Goal: Obtain resource: Download file/media

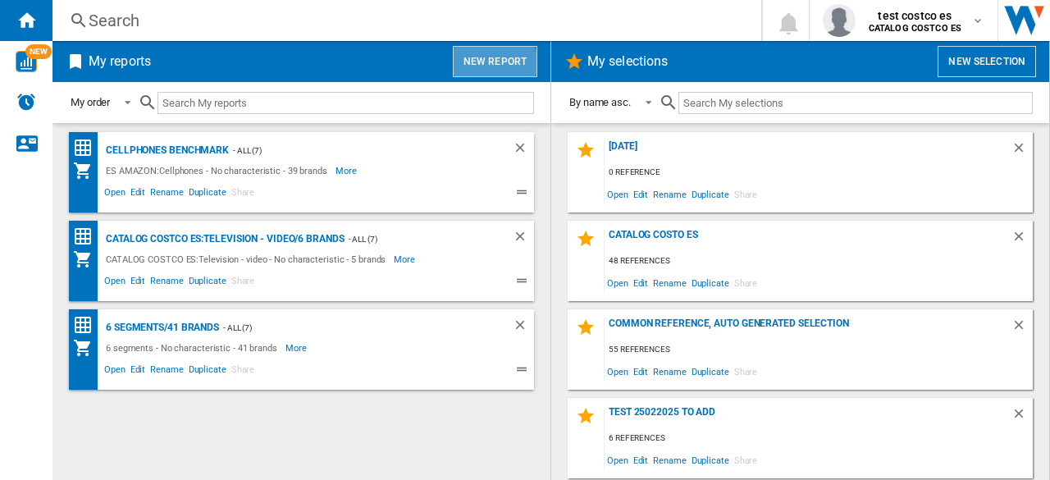
click at [479, 73] on button "New report" at bounding box center [495, 61] width 84 height 31
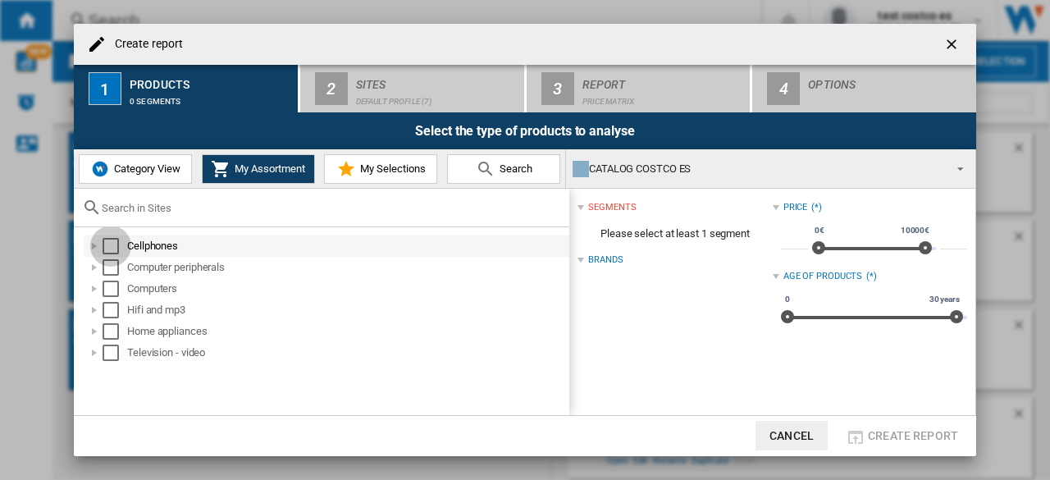
click at [103, 243] on div "Select" at bounding box center [111, 246] width 16 height 16
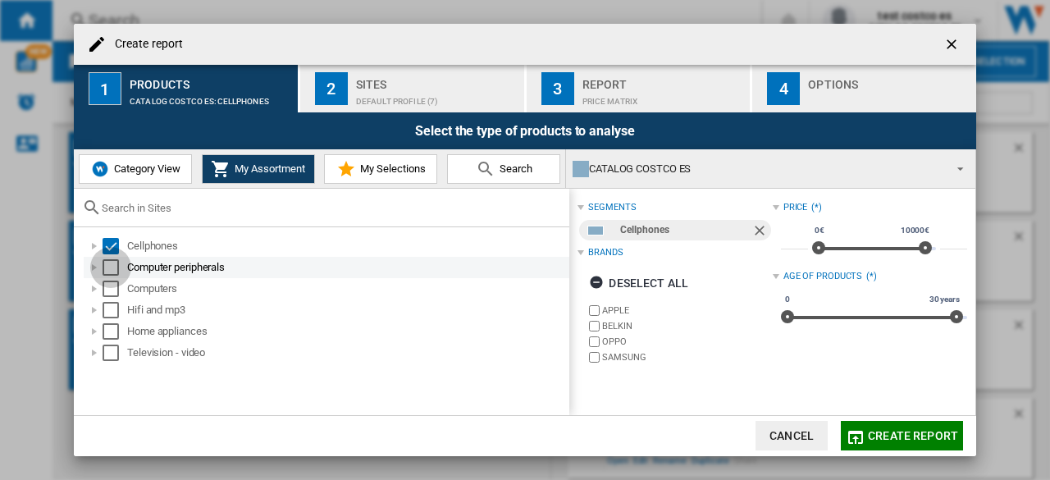
click at [106, 260] on div "Select" at bounding box center [111, 267] width 16 height 16
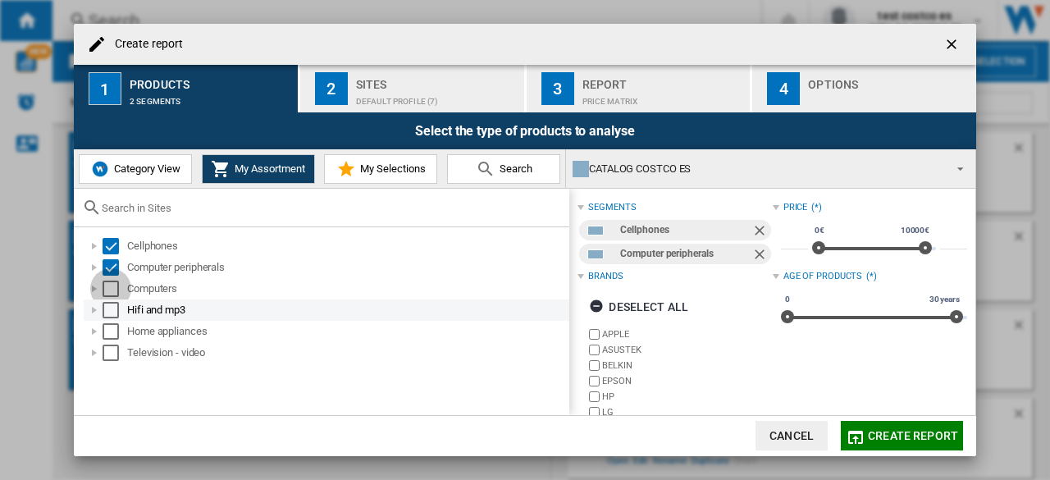
drag, startPoint x: 110, startPoint y: 281, endPoint x: 110, endPoint y: 315, distance: 33.6
click at [110, 315] on ol "Cellphones Computer peripherals Computers Hifi and mp3 Home appliances Televisi…" at bounding box center [325, 299] width 487 height 128
click at [110, 315] on div "Select" at bounding box center [111, 310] width 16 height 16
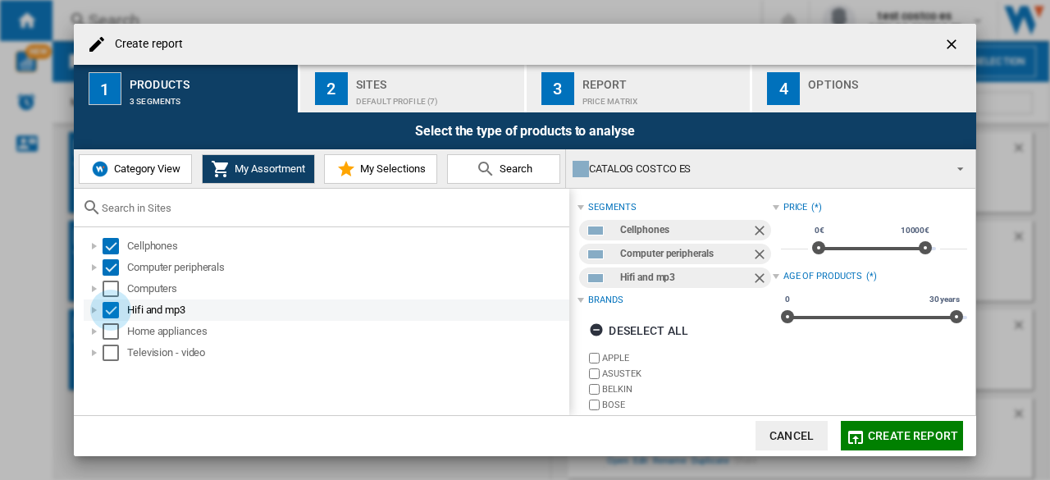
drag, startPoint x: 110, startPoint y: 315, endPoint x: 110, endPoint y: 303, distance: 12.3
click at [110, 303] on div "Select" at bounding box center [111, 310] width 16 height 16
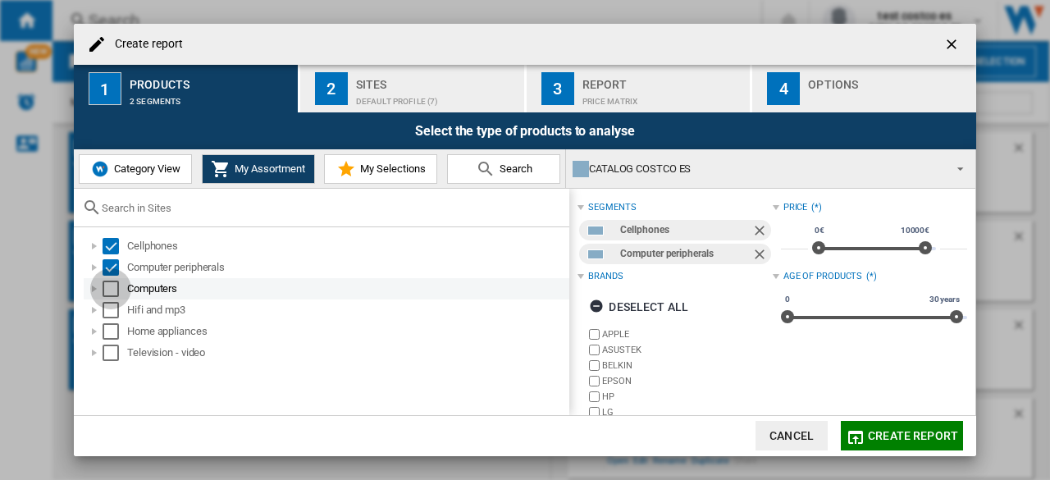
click at [110, 288] on div "Select" at bounding box center [111, 289] width 16 height 16
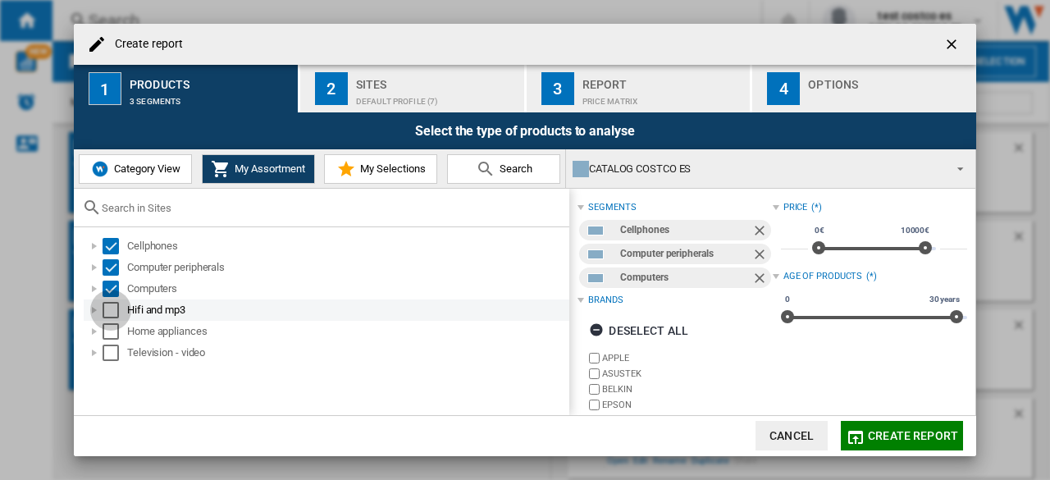
click at [110, 306] on div "Select" at bounding box center [111, 310] width 16 height 16
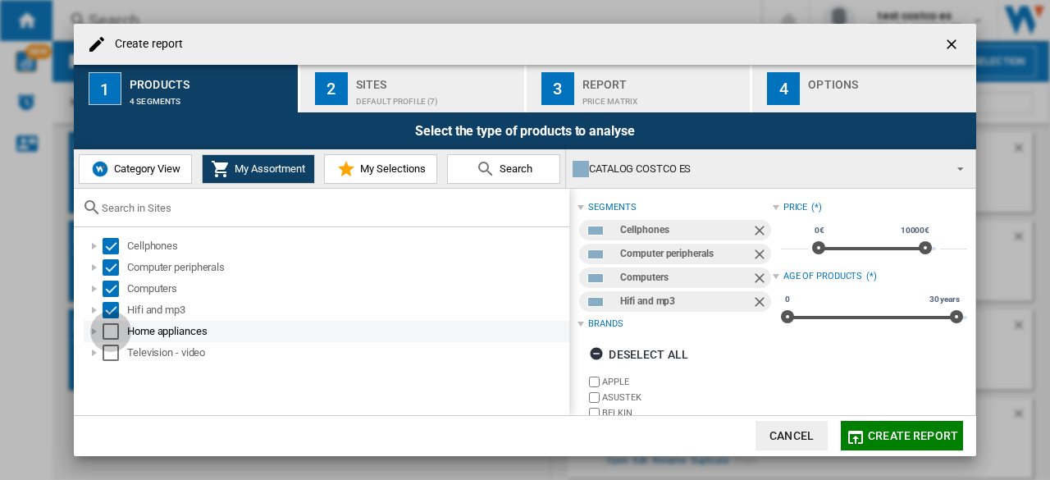
click at [109, 337] on div "Select" at bounding box center [111, 331] width 16 height 16
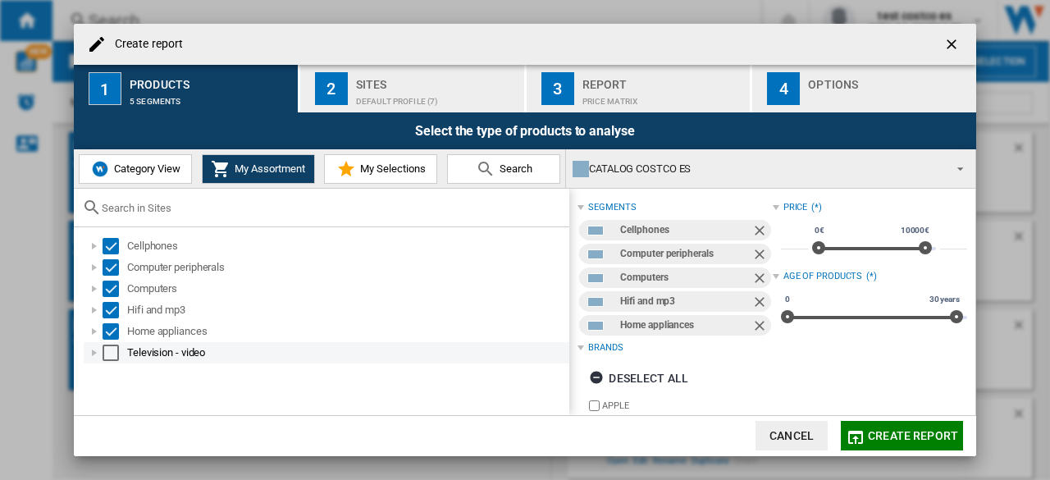
click at [109, 350] on div "Select" at bounding box center [111, 353] width 16 height 16
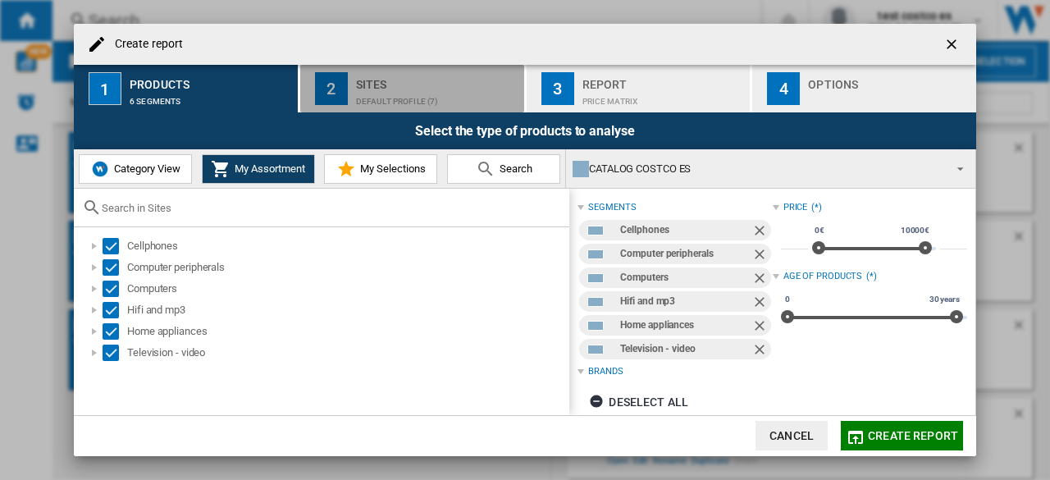
click at [415, 95] on div "Default profile (7)" at bounding box center [437, 97] width 162 height 17
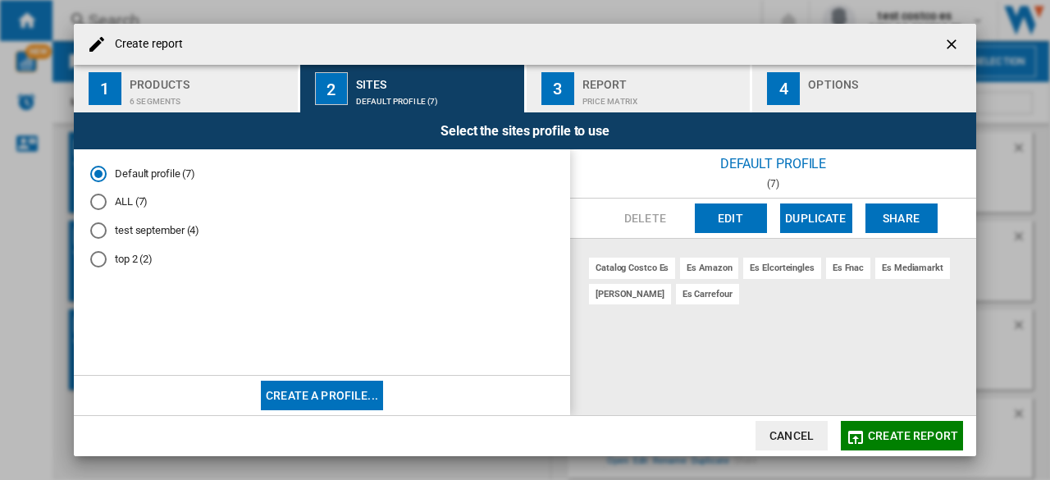
click at [110, 258] on md-radio-button "top 2 (2)" at bounding box center [321, 259] width 463 height 16
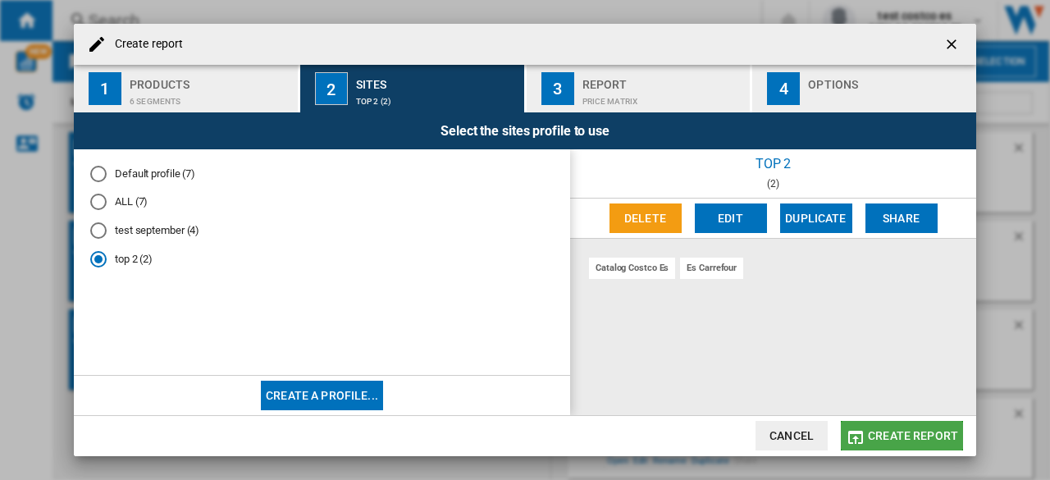
click at [917, 427] on button "Create report" at bounding box center [902, 436] width 122 height 30
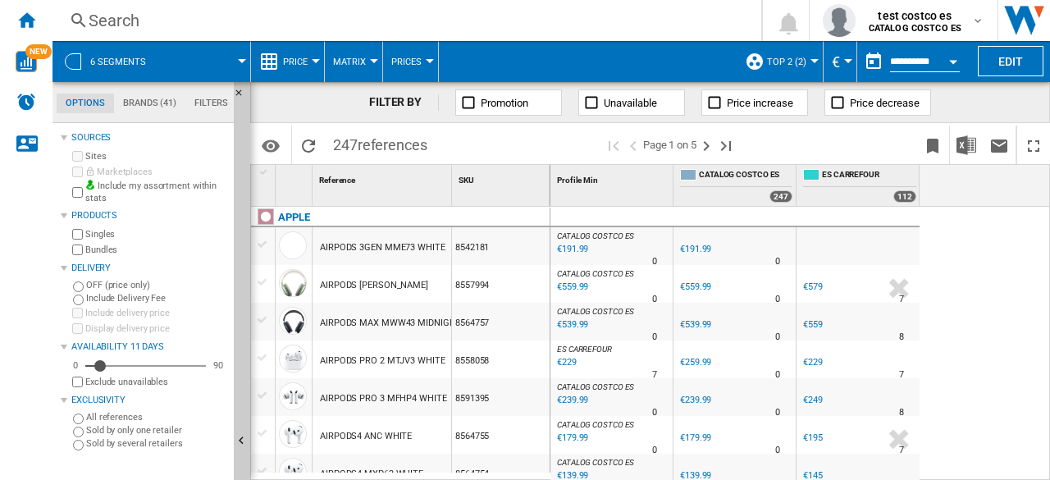
click at [307, 59] on button "Price" at bounding box center [299, 61] width 33 height 41
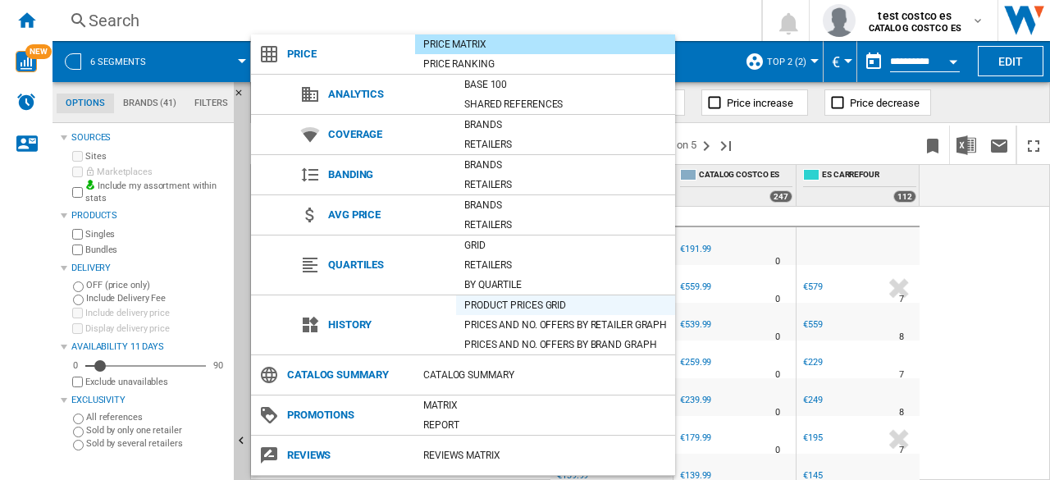
click at [500, 308] on div "Product prices grid" at bounding box center [565, 305] width 219 height 16
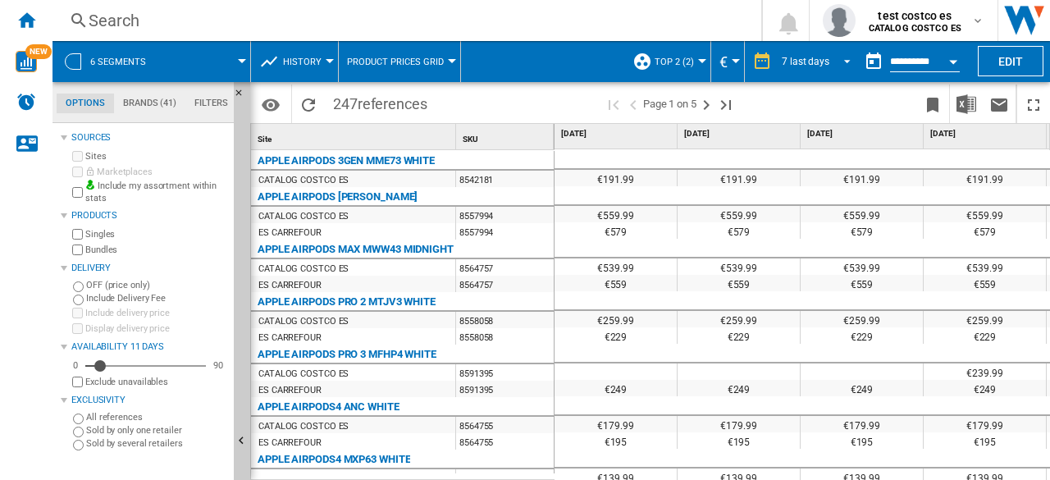
click at [840, 57] on span "REPORTS.WIZARD.STEPS.REPORT.STEPS.REPORT_OPTIONS.PERIOD: 7 last days" at bounding box center [843, 59] width 20 height 15
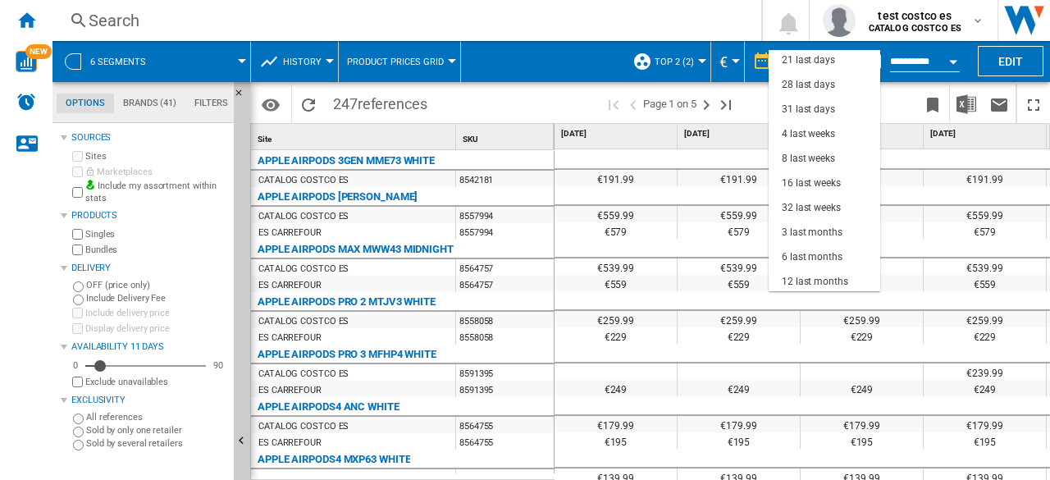
scroll to position [103, 0]
click at [838, 260] on div "12 last months" at bounding box center [815, 255] width 66 height 14
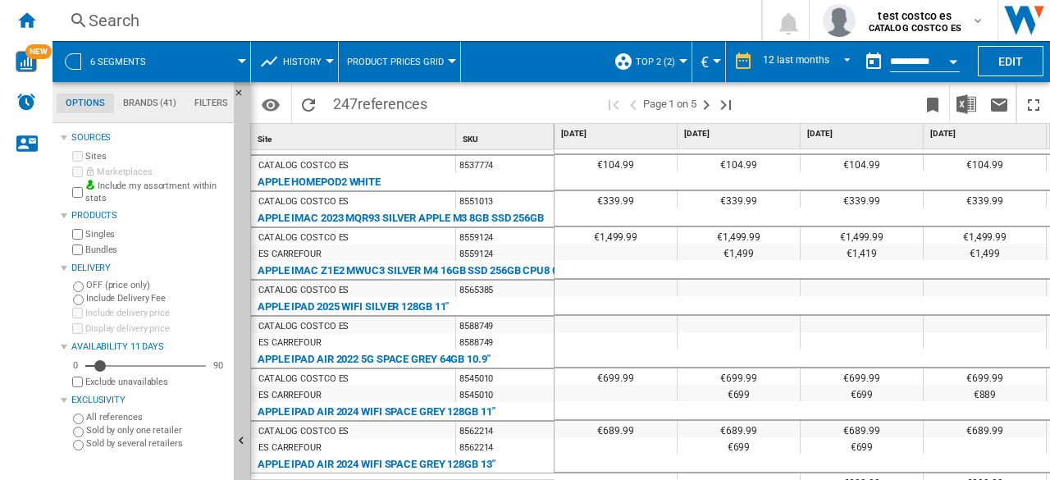
scroll to position [350, 0]
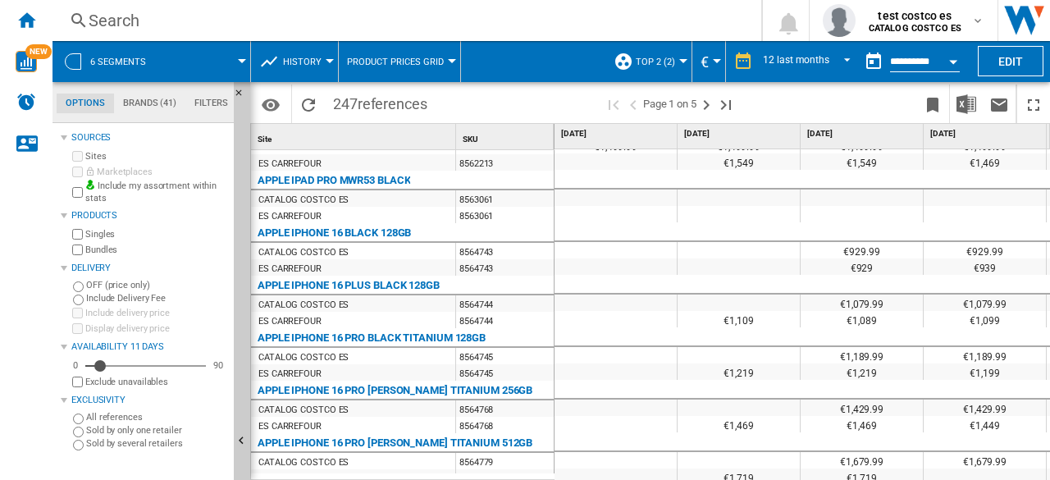
drag, startPoint x: 635, startPoint y: 472, endPoint x: 665, endPoint y: 474, distance: 30.4
click at [665, 474] on div "€1,149.99 €1,149.99 €1,149.99 €1,149.99 €1,149.99 €1,149.99 €1,149.99 €1,149.99…" at bounding box center [803, 315] width 496 height 332
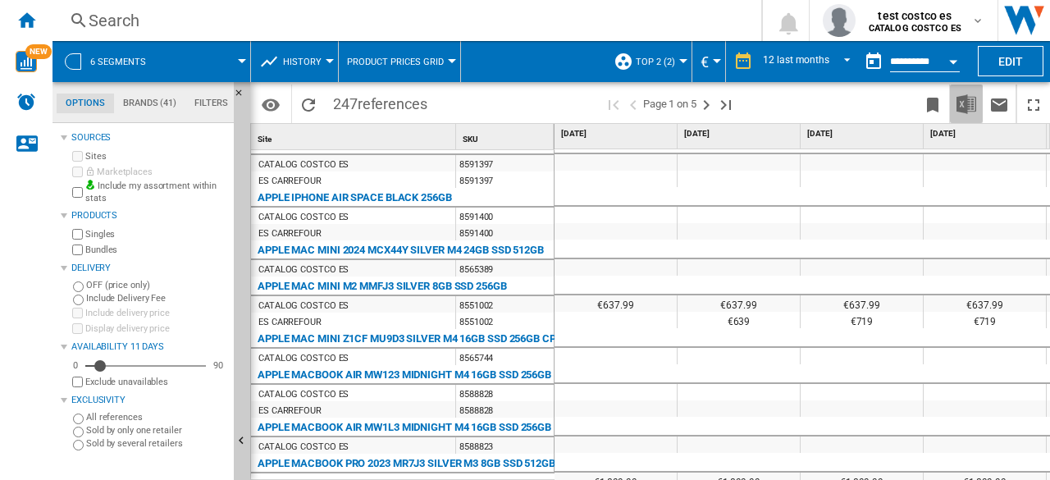
click at [958, 96] on img "Download in Excel" at bounding box center [966, 104] width 20 height 20
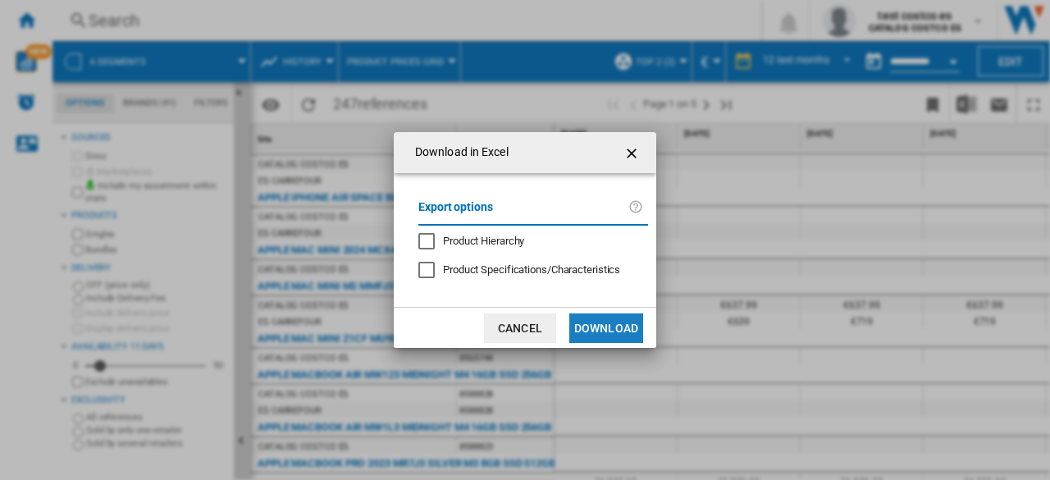
click at [597, 317] on button "Download" at bounding box center [606, 328] width 74 height 30
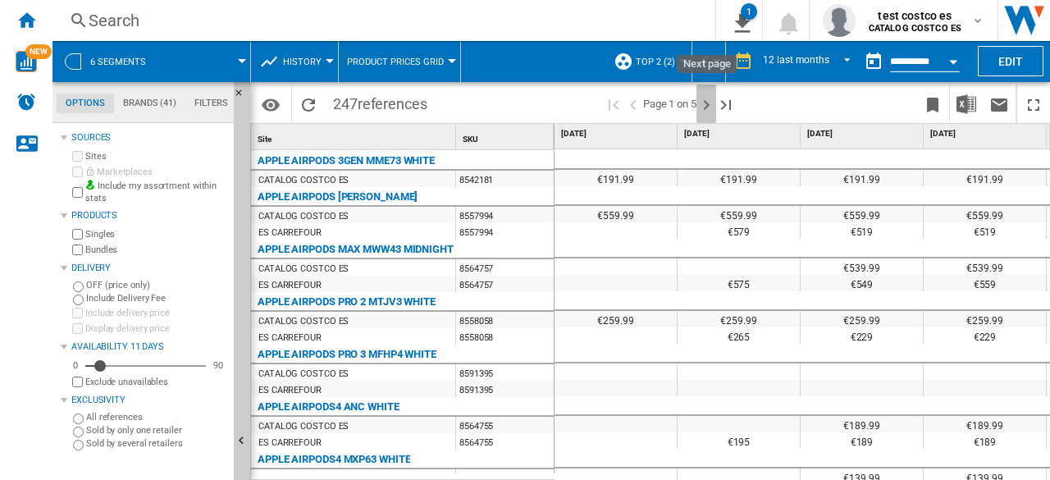
click at [706, 105] on ng-md-icon "Next page" at bounding box center [706, 105] width 20 height 20
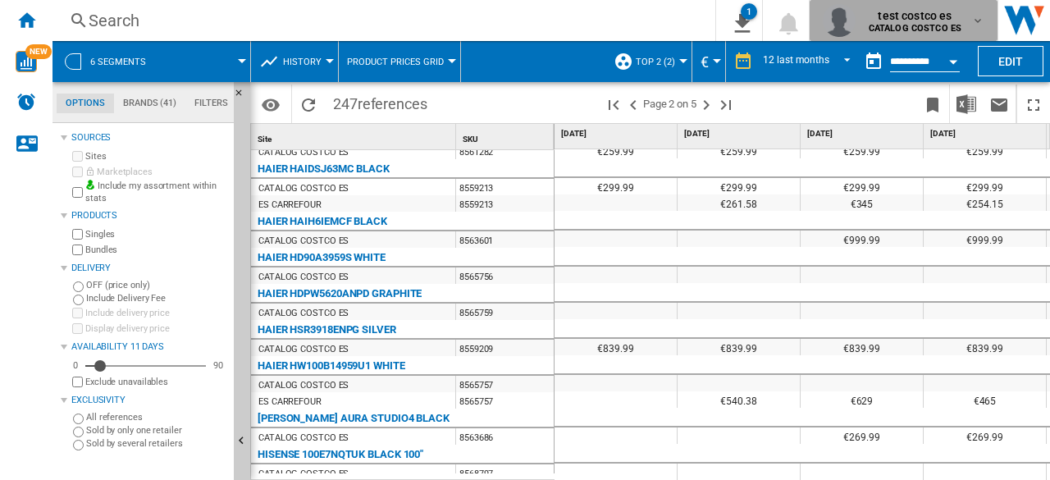
click at [912, 21] on span "test costco es" at bounding box center [915, 15] width 93 height 16
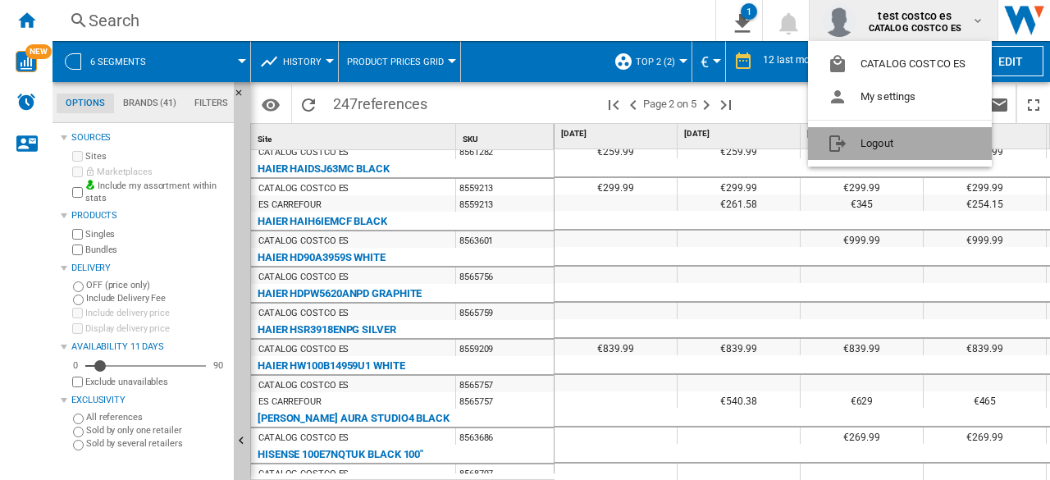
click at [864, 145] on button "Logout" at bounding box center [900, 143] width 184 height 33
